Goal: Transaction & Acquisition: Subscribe to service/newsletter

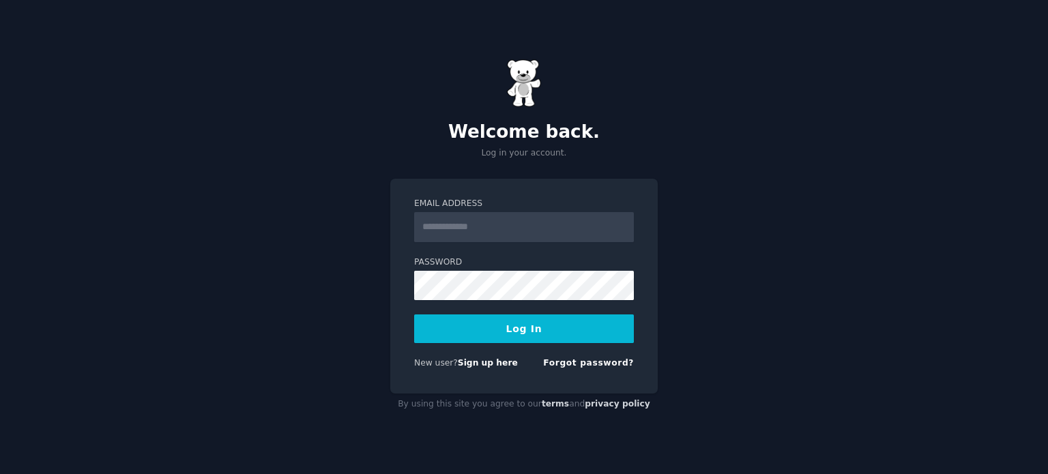
click at [500, 229] on input "Email Address" at bounding box center [524, 227] width 220 height 30
type input "**********"
click at [532, 237] on input "**********" at bounding box center [524, 227] width 220 height 30
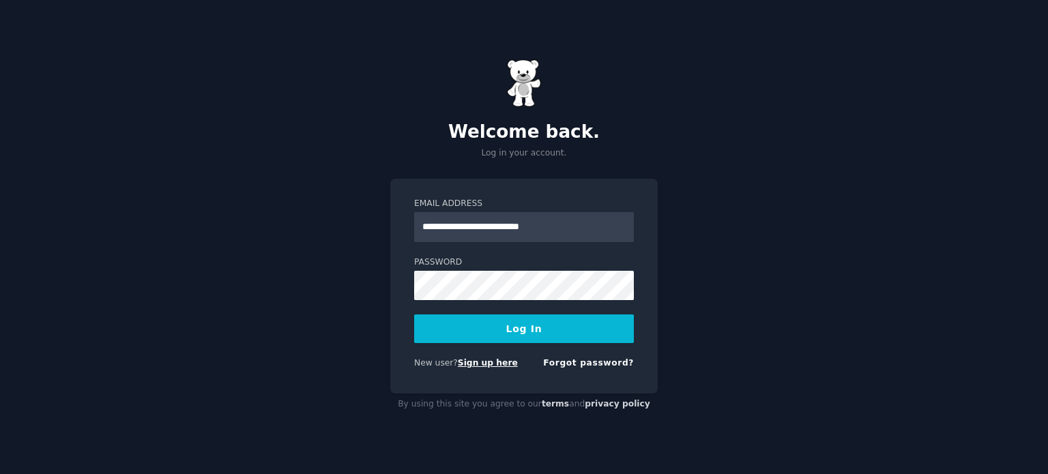
click at [479, 365] on link "Sign up here" at bounding box center [488, 363] width 60 height 10
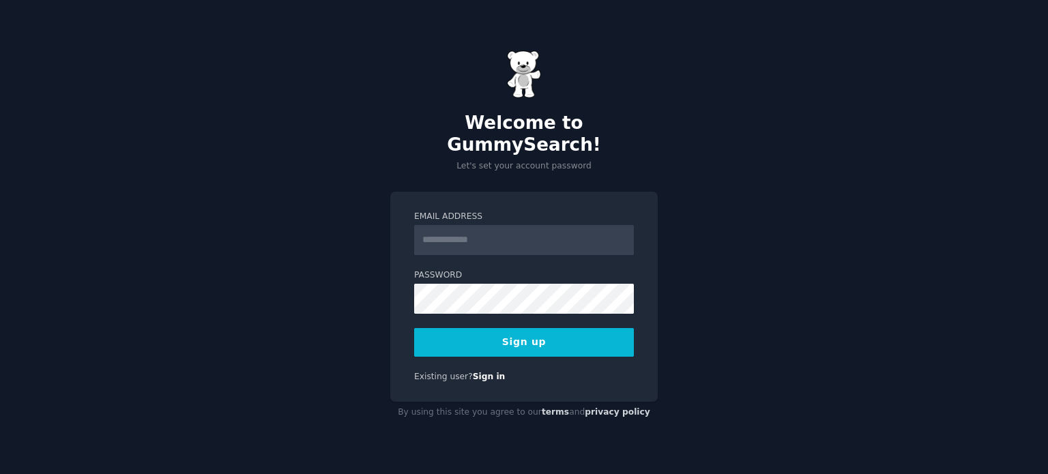
click at [497, 234] on input "Email Address" at bounding box center [524, 240] width 220 height 30
type input "**********"
click at [526, 334] on button "Sign up" at bounding box center [524, 342] width 220 height 29
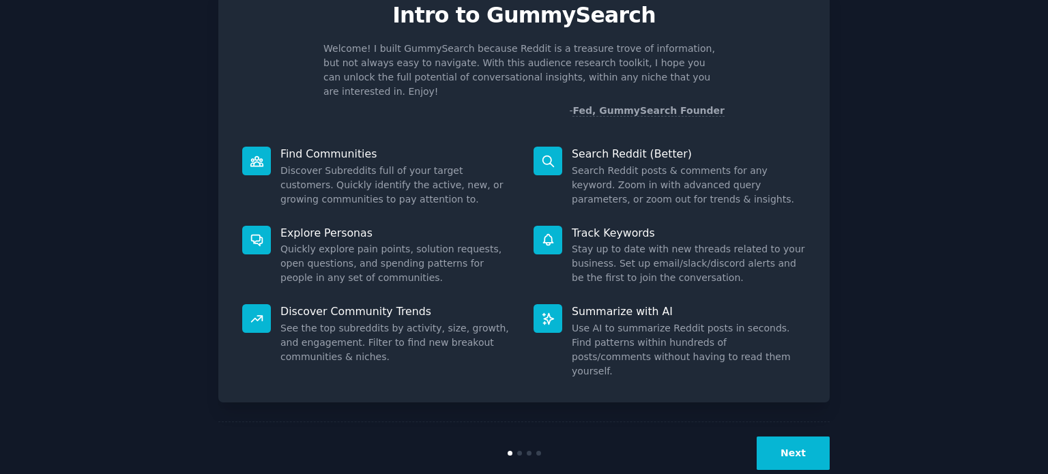
click at [791, 437] on button "Next" at bounding box center [793, 453] width 73 height 33
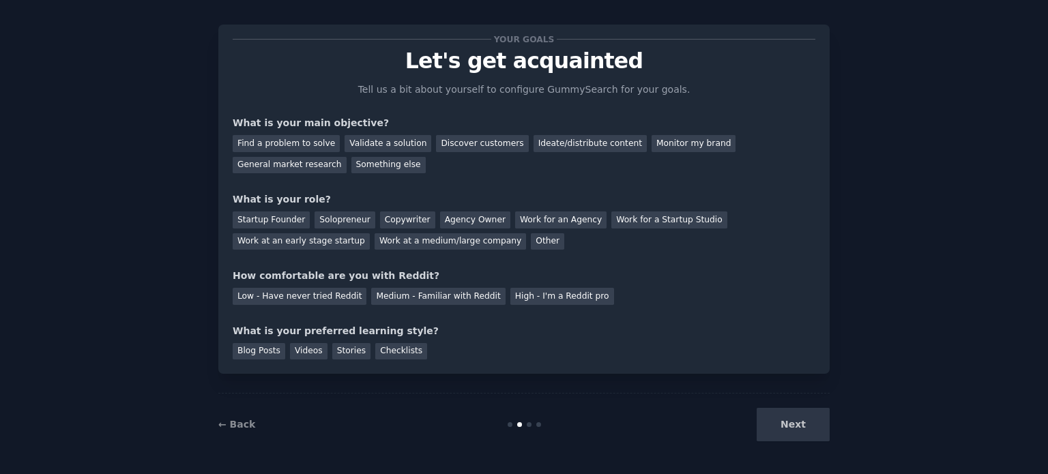
click at [792, 422] on div "Next" at bounding box center [728, 424] width 204 height 33
click at [461, 138] on div "Discover customers" at bounding box center [482, 143] width 92 height 17
click at [370, 233] on div "Work at an early stage startup" at bounding box center [301, 241] width 137 height 17
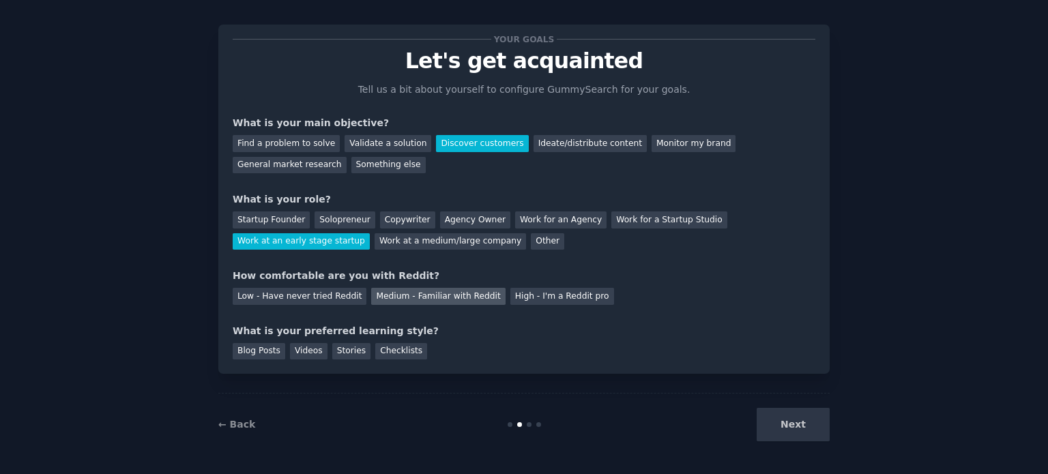
click at [415, 302] on div "Medium - Familiar with Reddit" at bounding box center [438, 296] width 134 height 17
click at [798, 433] on div "Next" at bounding box center [728, 424] width 204 height 33
click at [250, 353] on div "Blog Posts" at bounding box center [259, 351] width 53 height 17
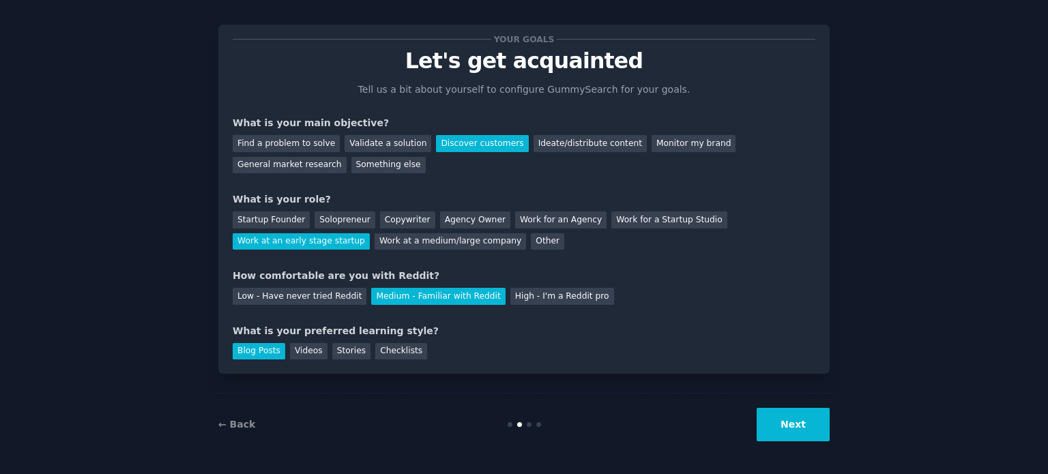
click at [781, 421] on button "Next" at bounding box center [793, 424] width 73 height 33
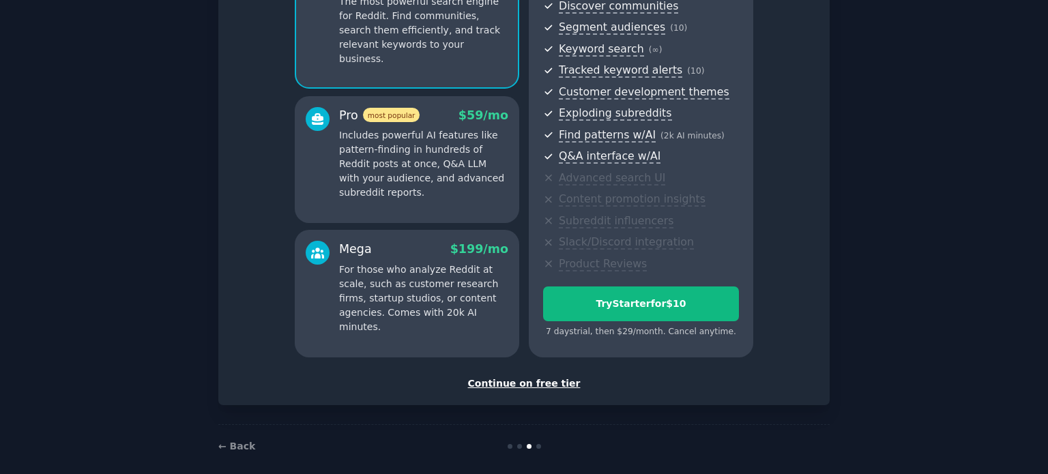
scroll to position [172, 0]
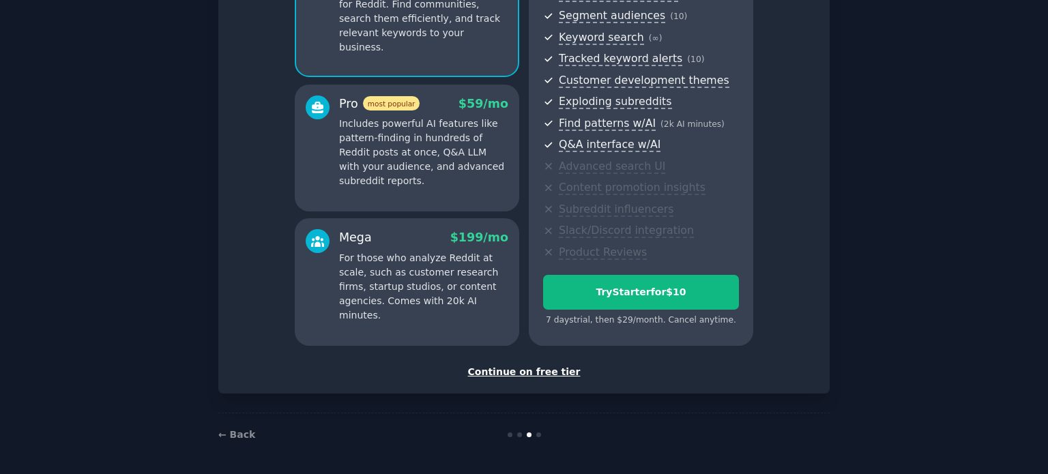
click at [521, 377] on div "Continue on free tier" at bounding box center [524, 372] width 583 height 14
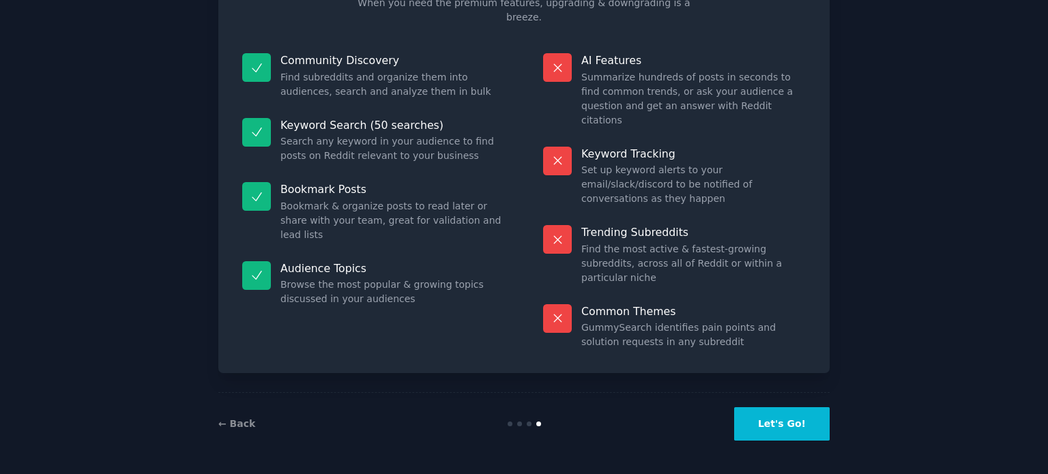
scroll to position [57, 0]
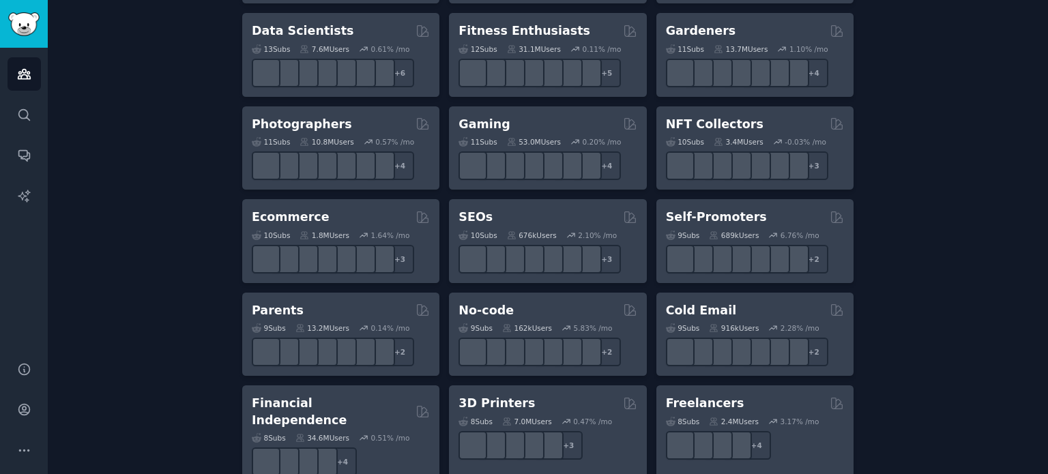
scroll to position [1098, 0]
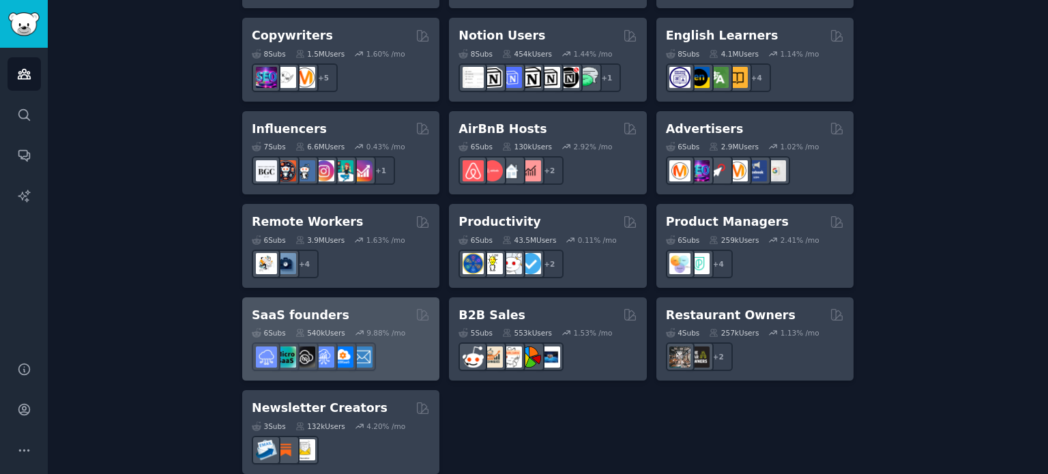
click at [330, 307] on div "SaaS founders" at bounding box center [341, 315] width 178 height 17
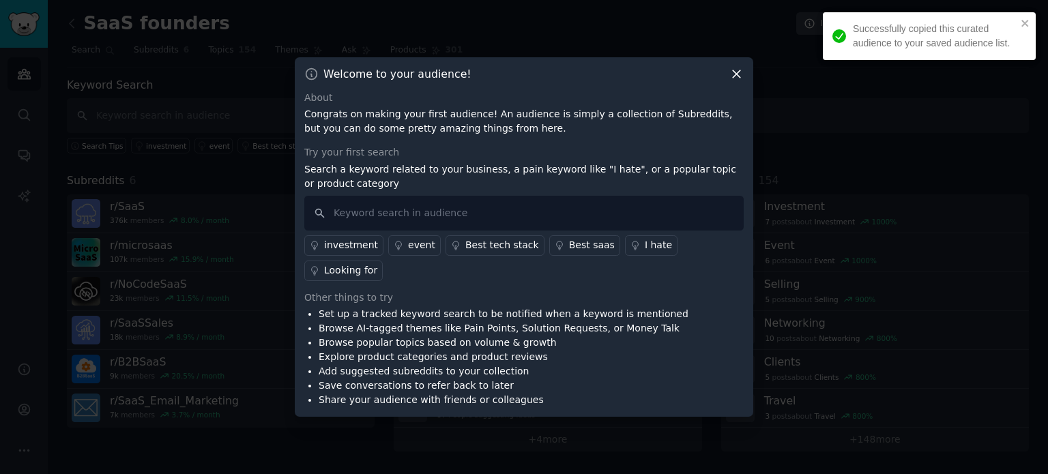
click at [735, 81] on icon at bounding box center [736, 74] width 14 height 14
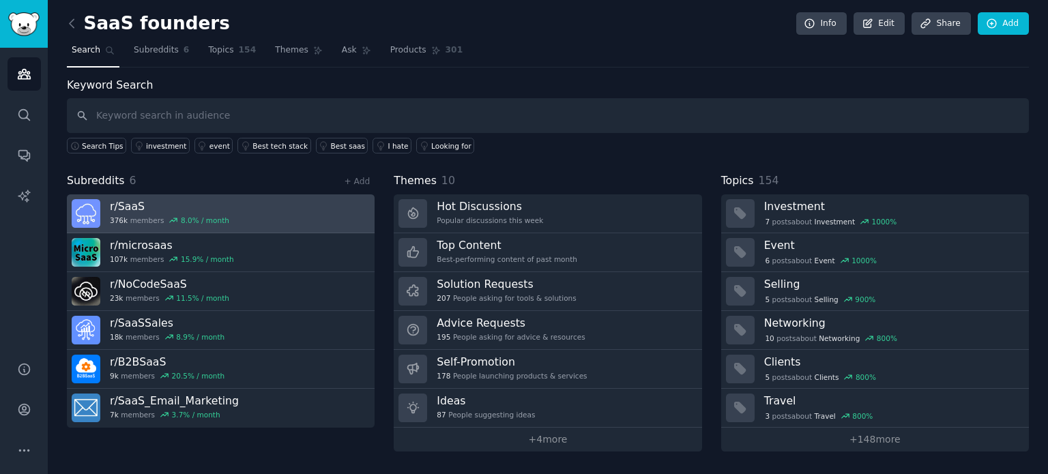
click at [126, 207] on h3 "r/ SaaS" at bounding box center [169, 206] width 119 height 14
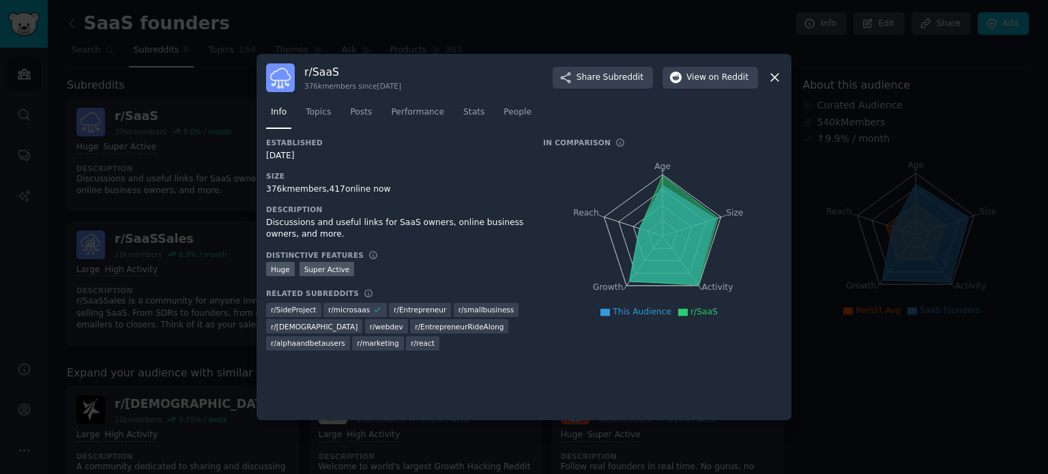
click at [782, 70] on div "r/ SaaS 376k members since [DATE] Share Subreddit View on Reddit Info Topics Po…" at bounding box center [524, 237] width 535 height 367
click at [768, 77] on icon at bounding box center [775, 77] width 14 height 14
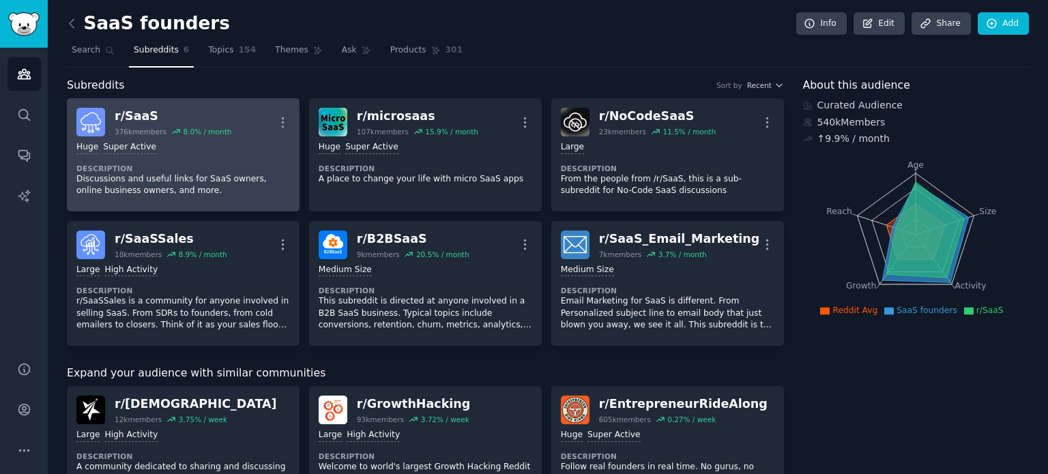
click at [145, 108] on div "r/ SaaS" at bounding box center [173, 116] width 117 height 17
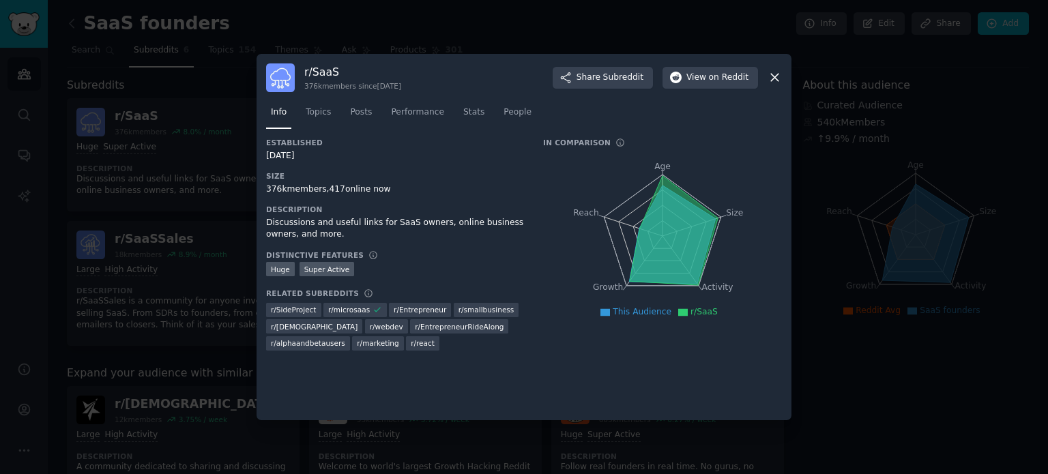
click at [772, 73] on icon at bounding box center [775, 77] width 14 height 14
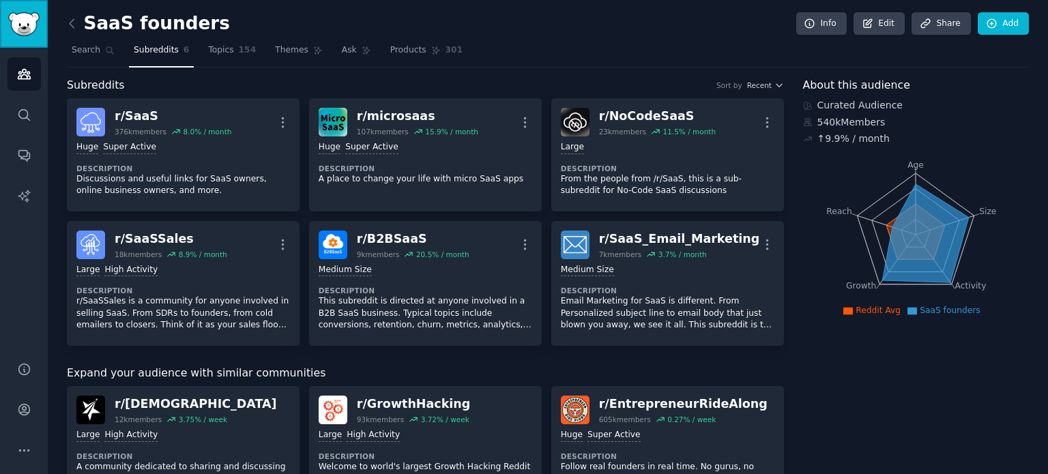
click at [29, 24] on img "Sidebar" at bounding box center [23, 24] width 31 height 24
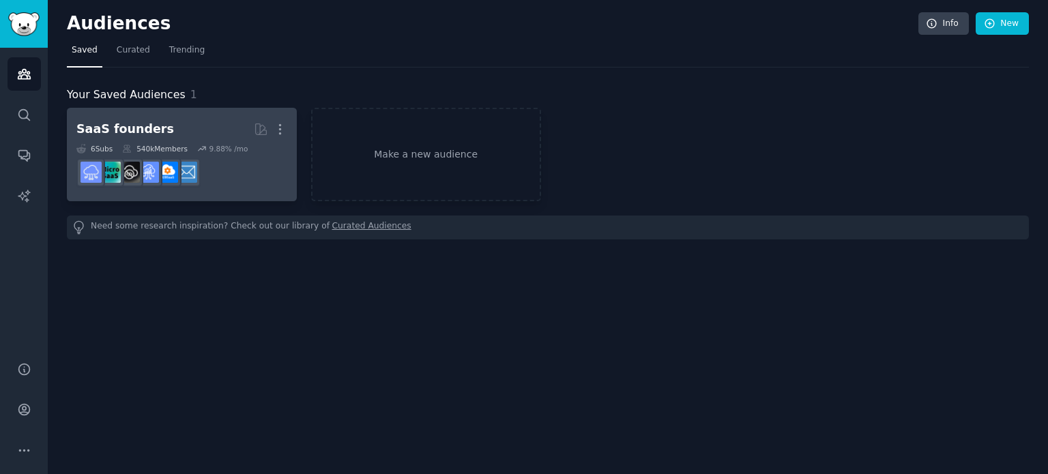
click at [164, 115] on link "SaaS founders More 6 Sub s 540k Members 9.88 % /mo" at bounding box center [182, 154] width 230 height 93
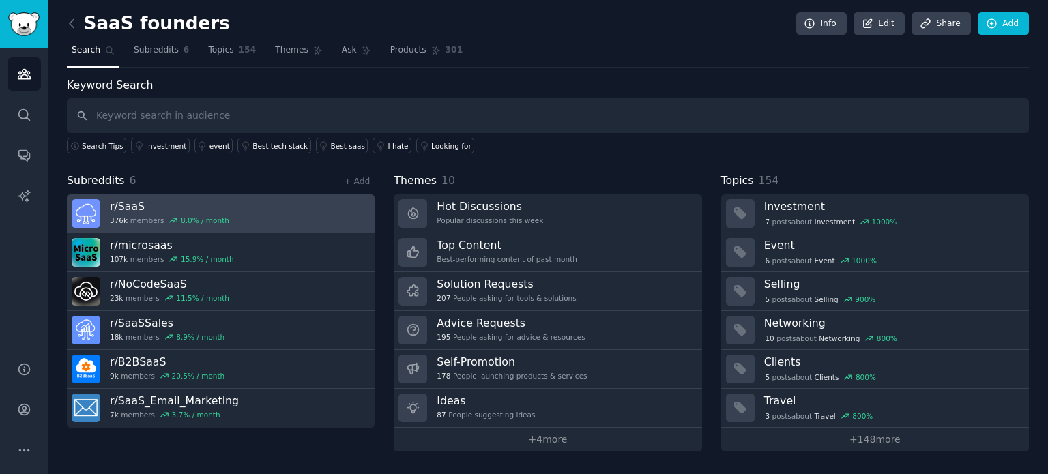
click at [138, 207] on h3 "r/ SaaS" at bounding box center [169, 206] width 119 height 14
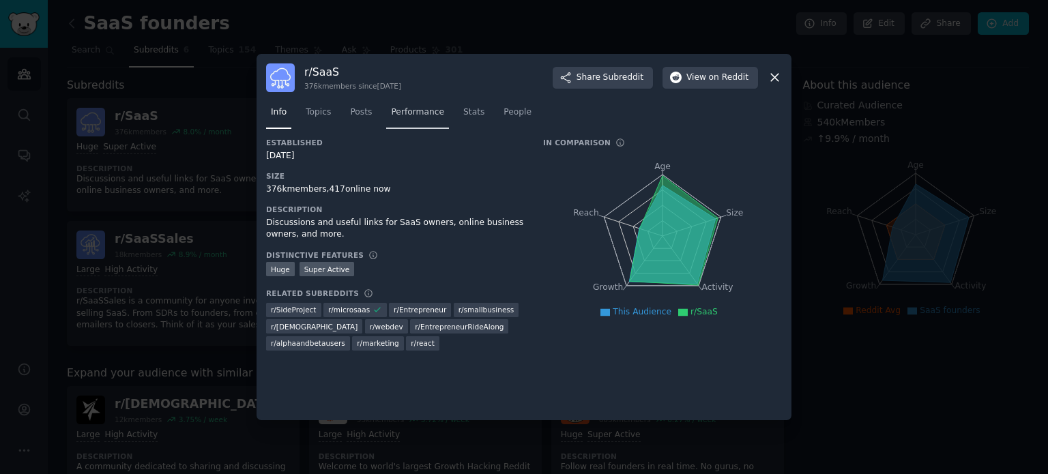
click at [422, 103] on link "Performance" at bounding box center [417, 116] width 63 height 28
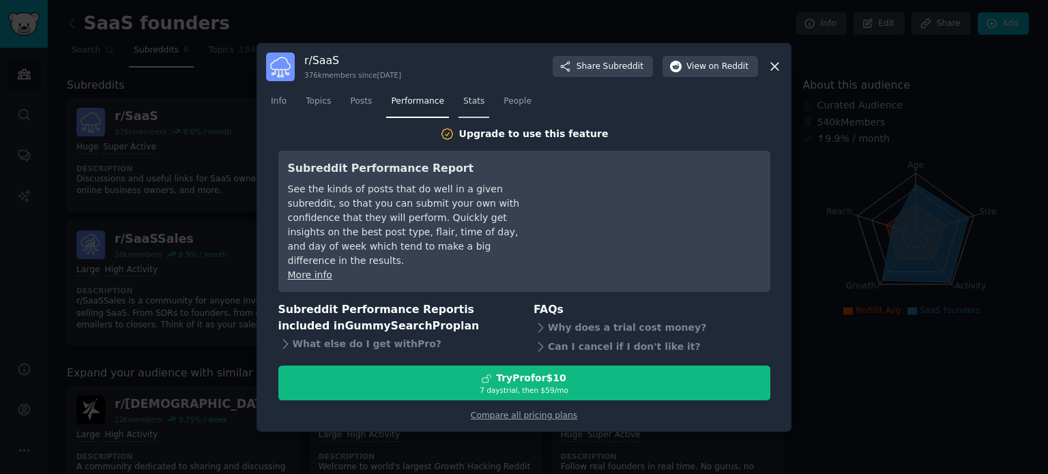
click at [463, 105] on span "Stats" at bounding box center [473, 102] width 21 height 12
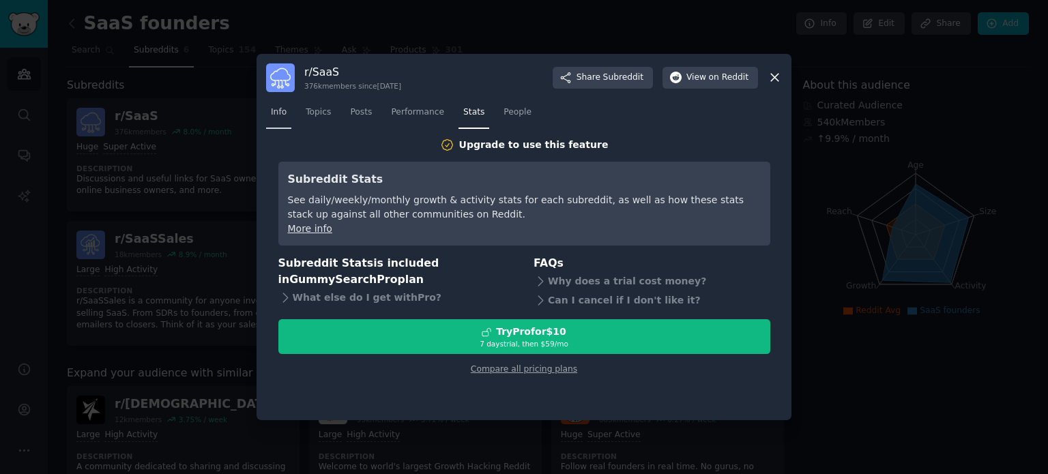
click at [281, 111] on span "Info" at bounding box center [279, 112] width 16 height 12
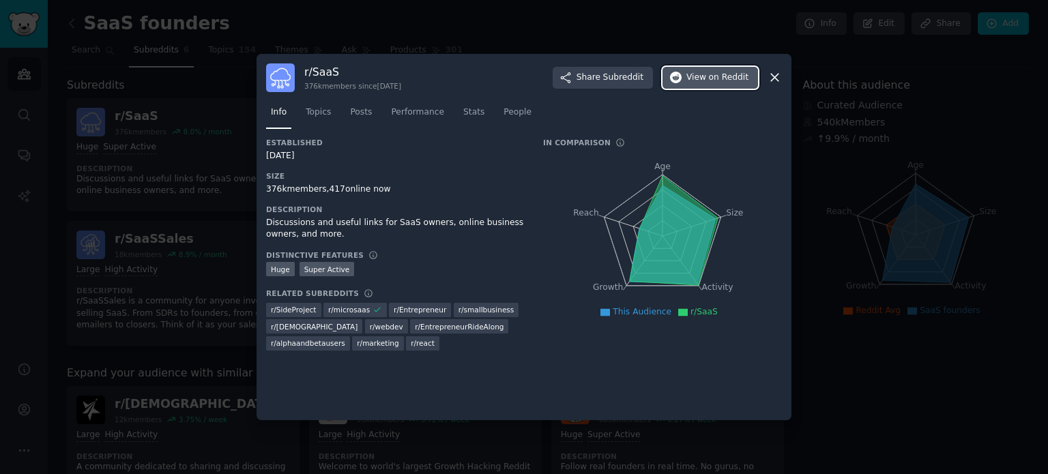
click at [720, 72] on span "on Reddit" at bounding box center [729, 78] width 40 height 12
click at [777, 83] on icon at bounding box center [775, 77] width 14 height 14
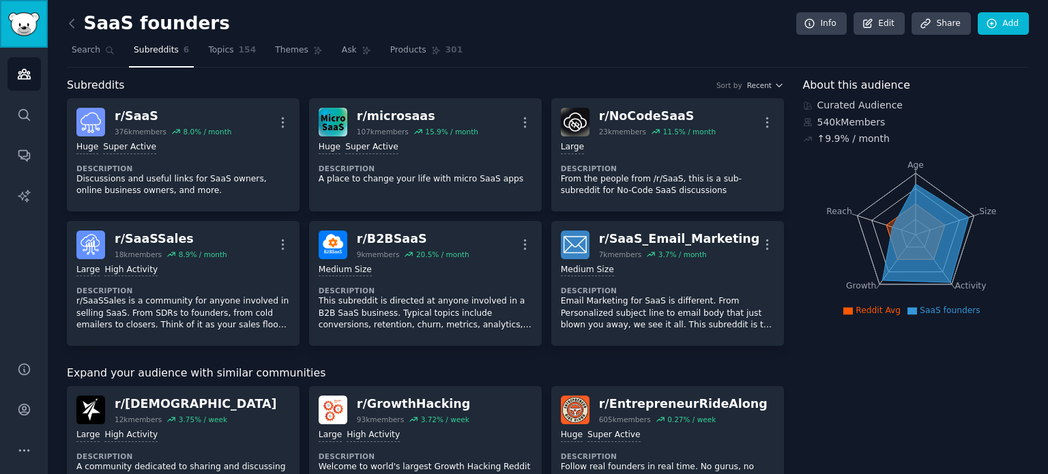
click at [34, 25] on img "Sidebar" at bounding box center [23, 24] width 31 height 24
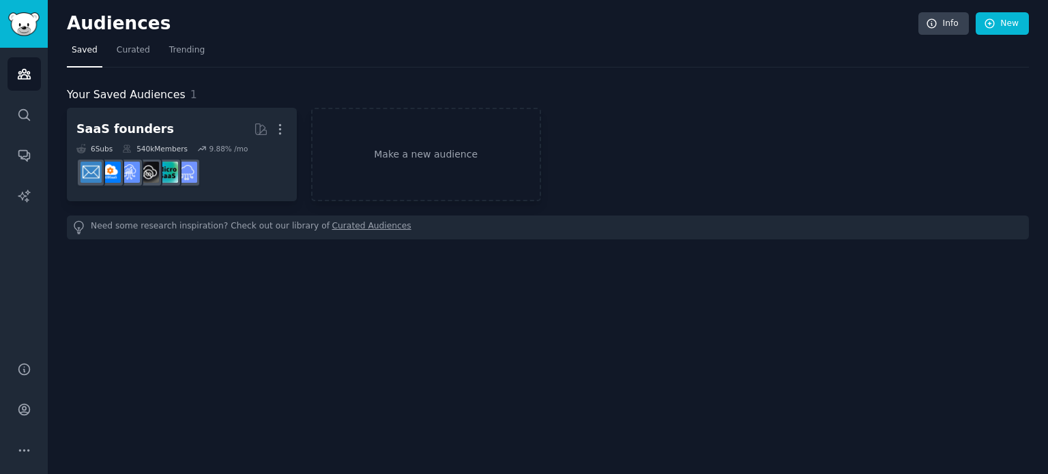
drag, startPoint x: 964, startPoint y: 0, endPoint x: 707, endPoint y: 133, distance: 289.6
click at [707, 133] on div "SaaS founders More 6 Sub s 540k Members 9.88 % /mo Make a new audience" at bounding box center [548, 154] width 962 height 93
